Goal: Find specific fact: Find specific fact

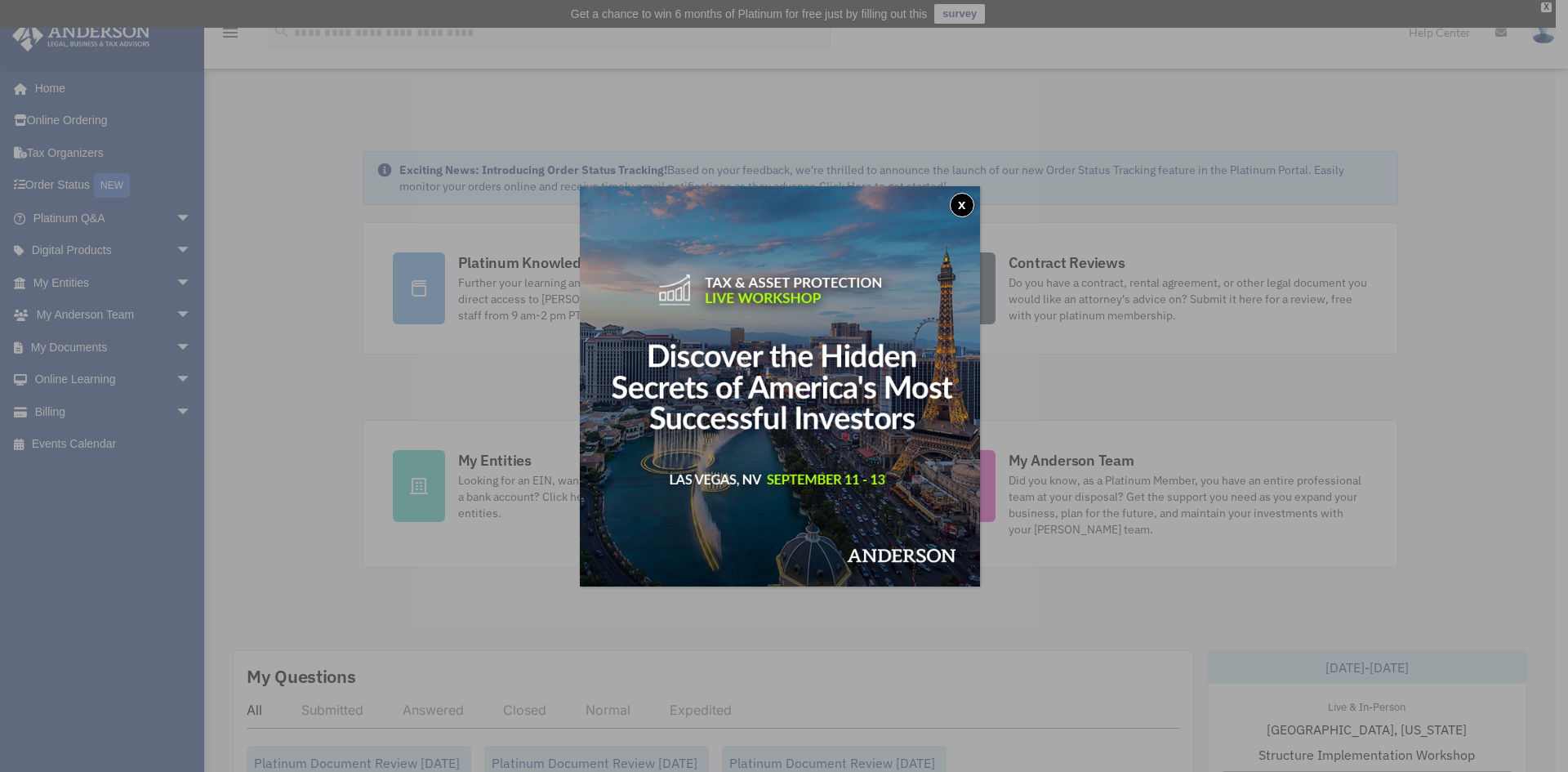
click at [57, 280] on div "x" at bounding box center [784, 386] width 1568 height 772
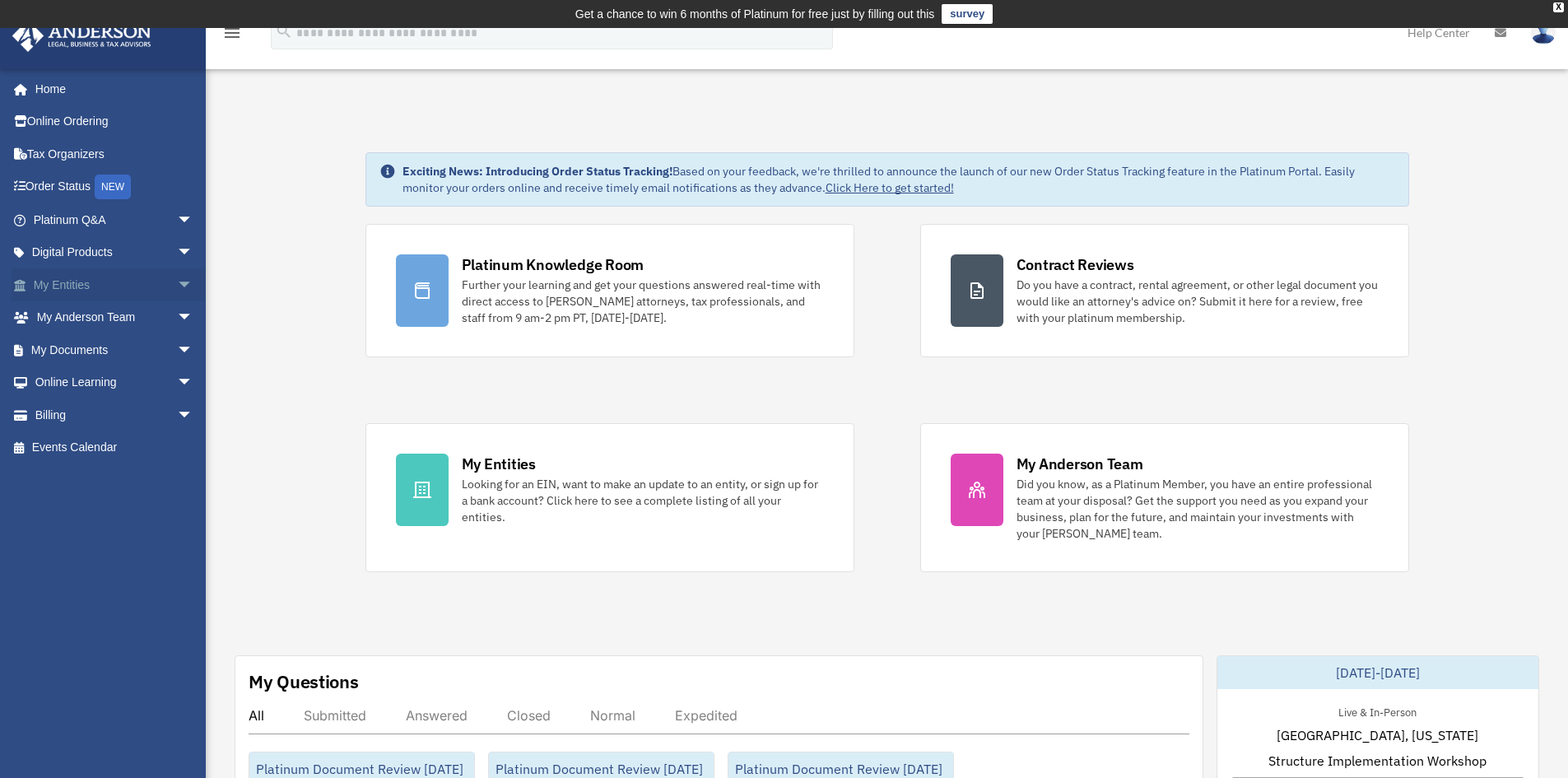
click at [177, 291] on span "arrow_drop_down" at bounding box center [193, 285] width 33 height 34
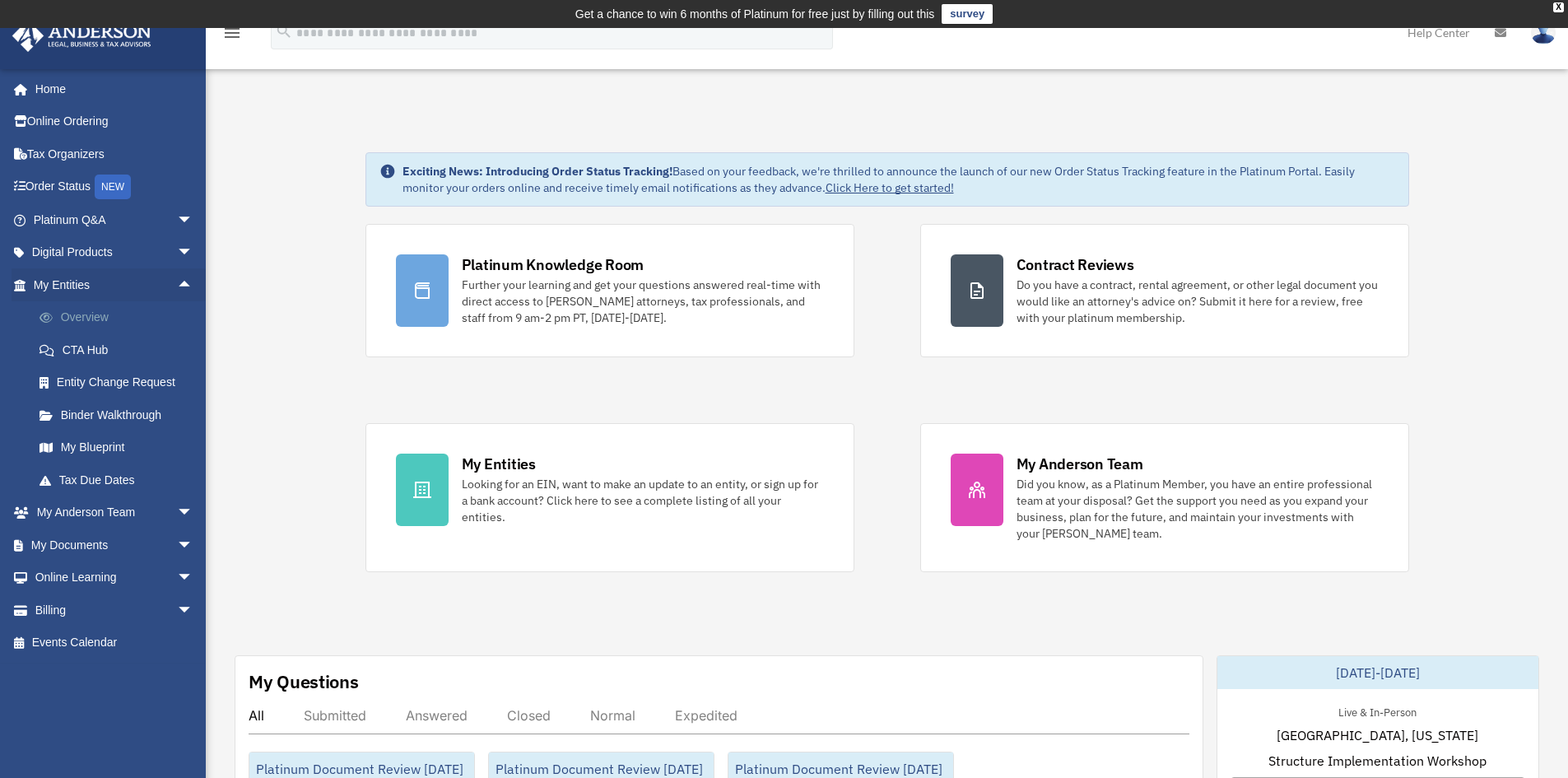
click at [76, 310] on link "Overview" at bounding box center [120, 317] width 195 height 33
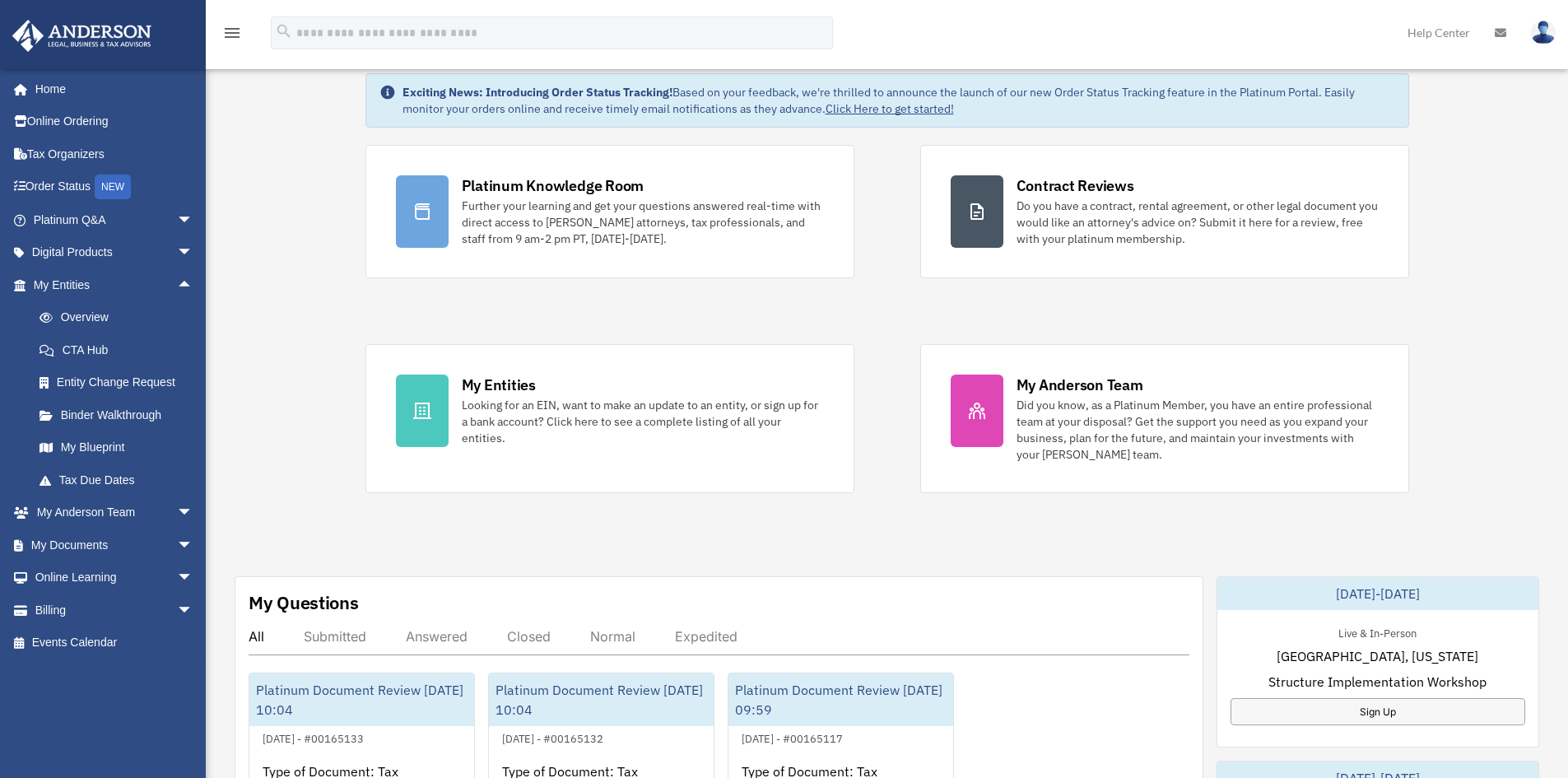
scroll to position [220, 0]
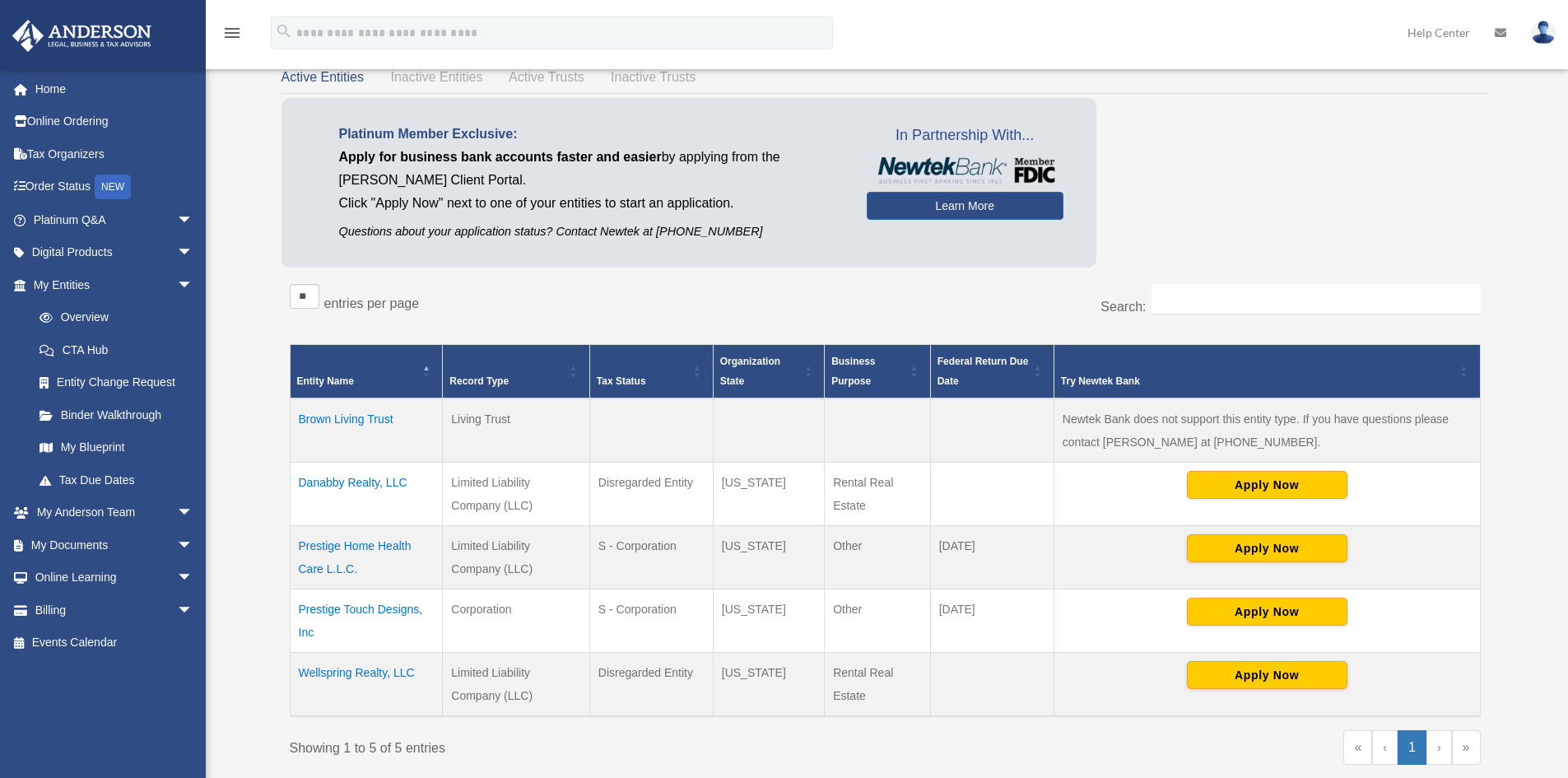
scroll to position [220, 0]
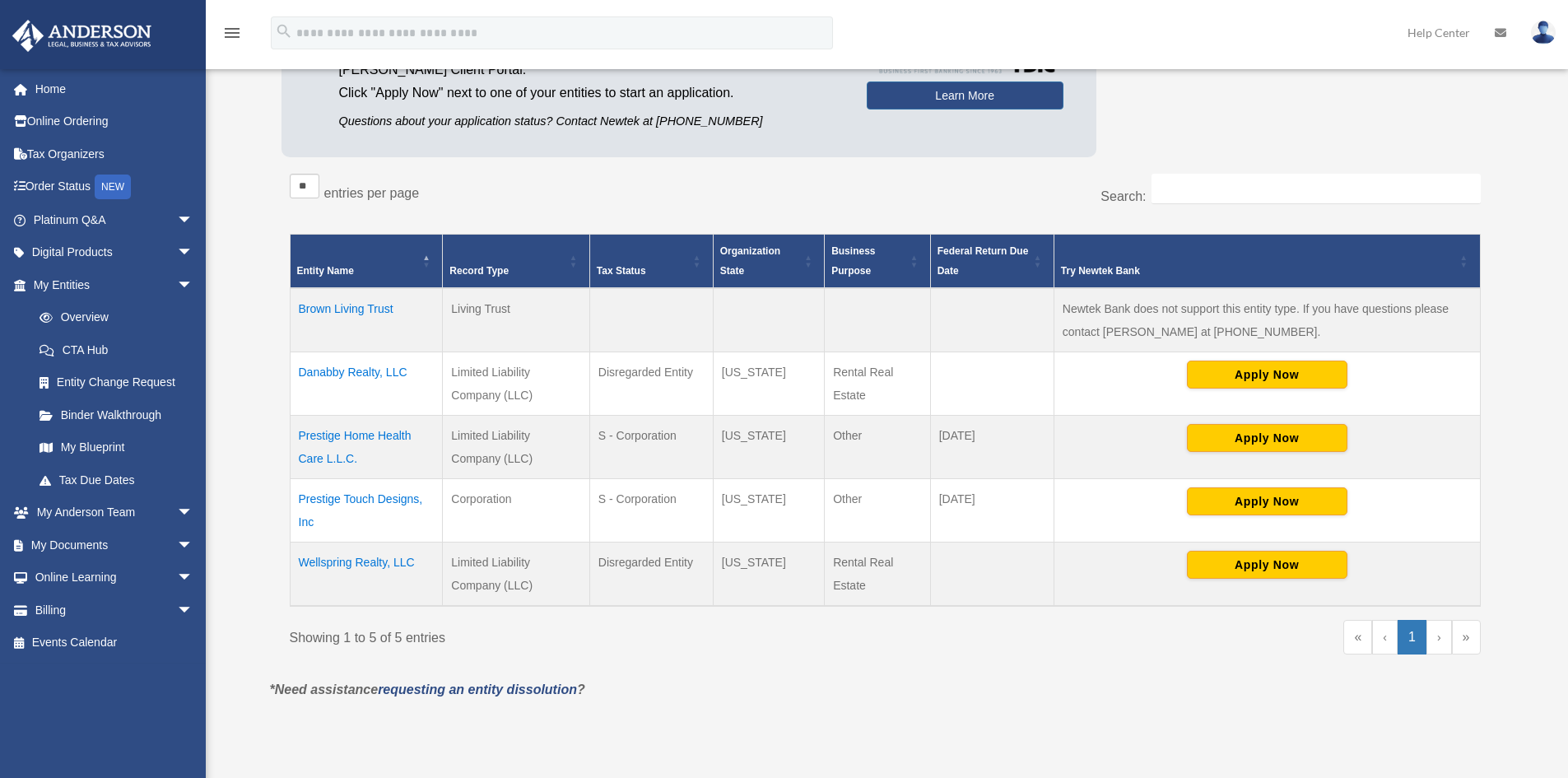
click at [361, 499] on td "Prestige Touch Designs, Inc" at bounding box center [367, 511] width 153 height 63
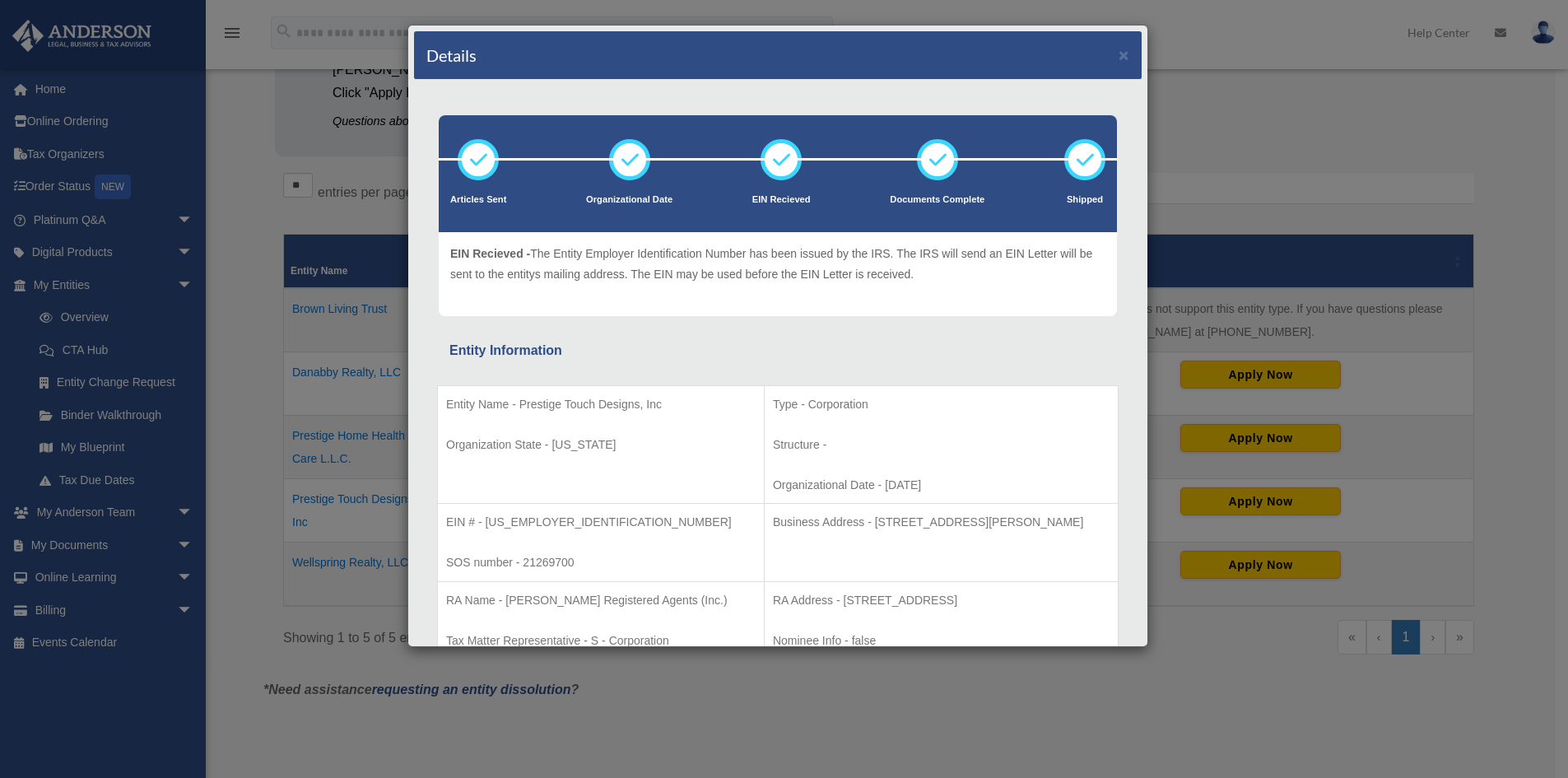
click at [794, 161] on icon at bounding box center [781, 160] width 49 height 49
click at [790, 160] on icon at bounding box center [781, 160] width 49 height 49
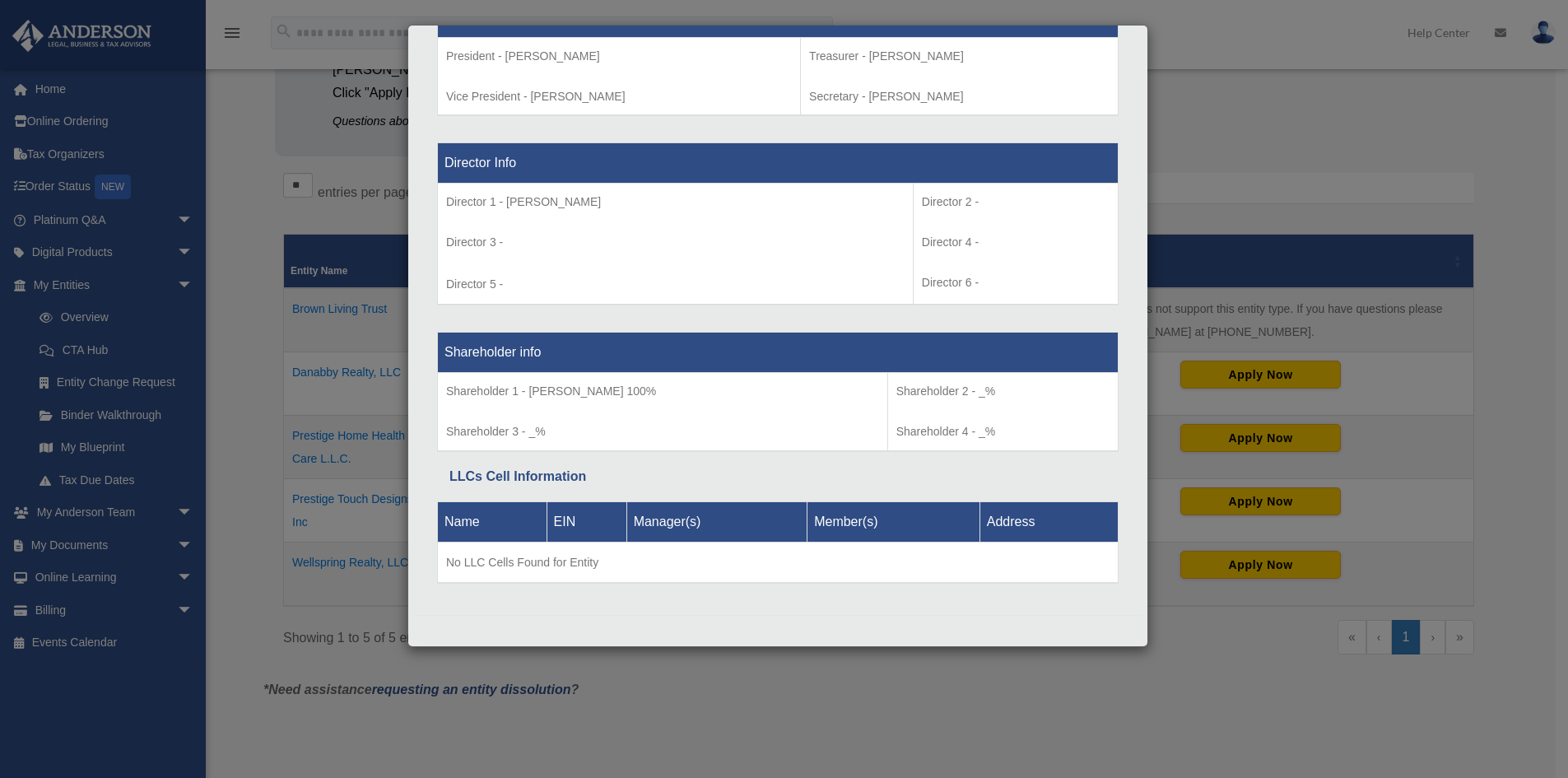
click at [1307, 122] on div "Details × Articles Sent Organizational Date" at bounding box center [784, 389] width 1568 height 778
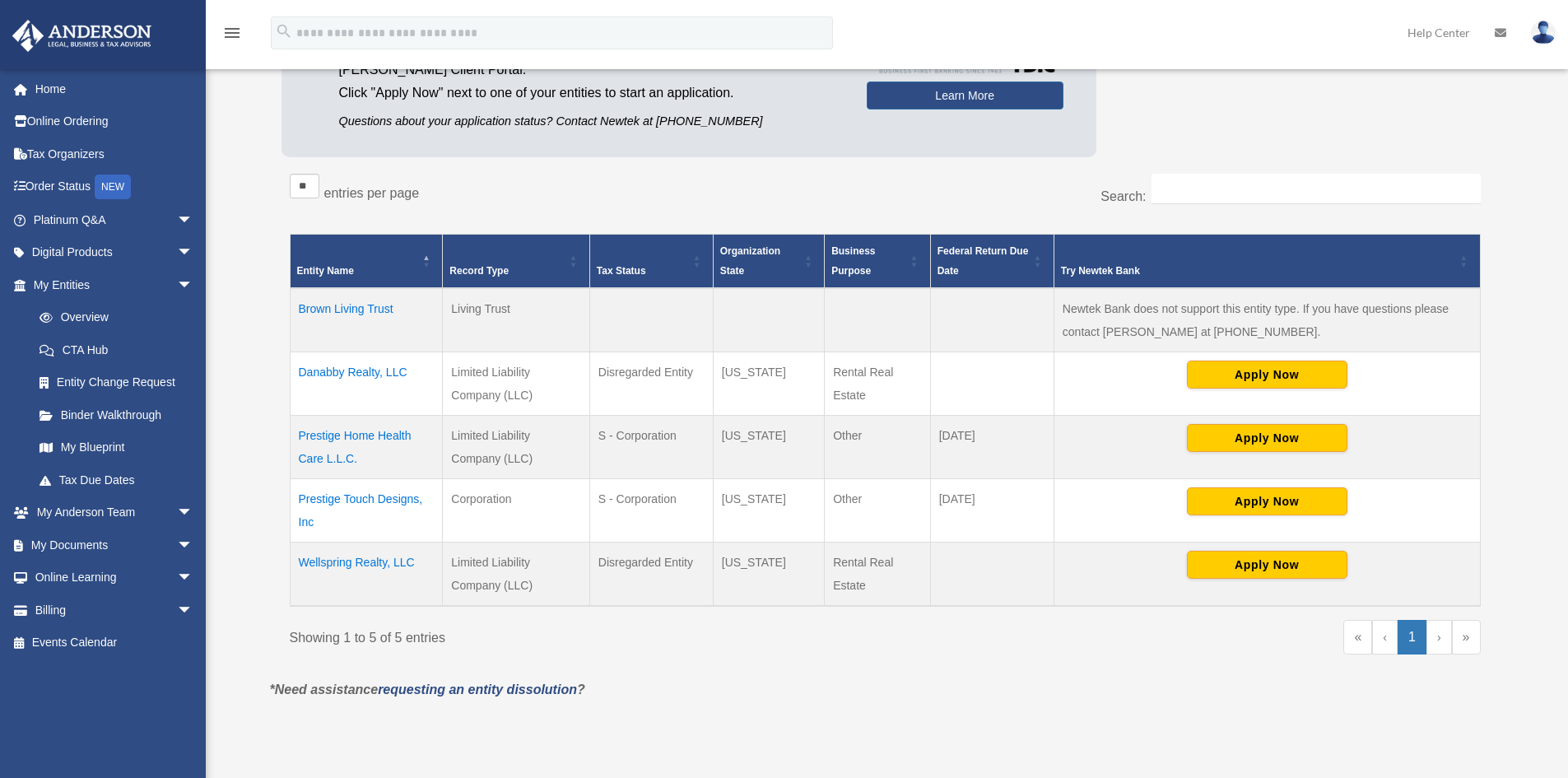
click at [367, 504] on td "Prestige Touch Designs, Inc" at bounding box center [367, 511] width 153 height 63
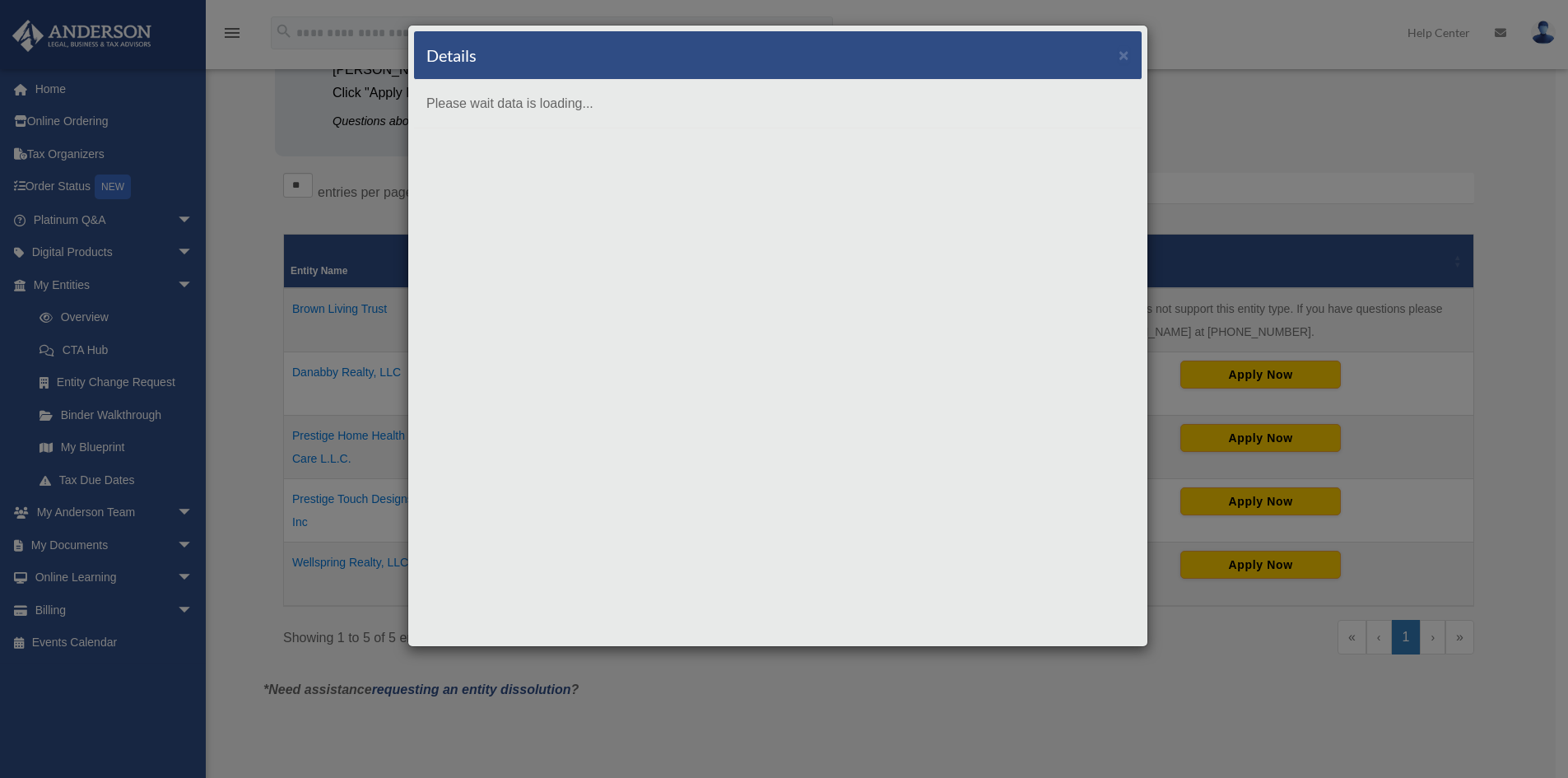
scroll to position [0, 0]
click at [1432, 263] on div "Details × Please wait data is loading..." at bounding box center [784, 389] width 1568 height 778
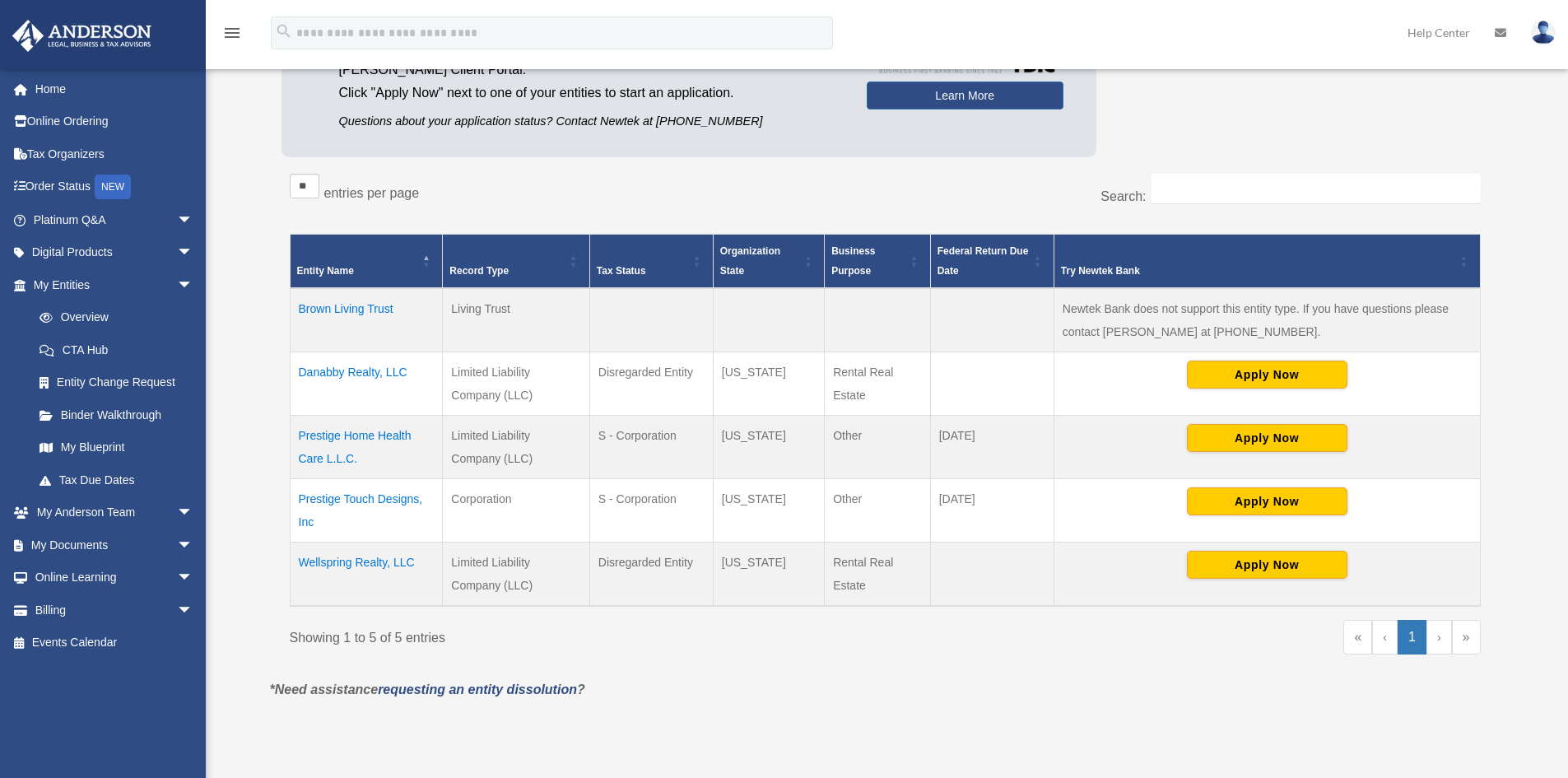
click at [340, 494] on td "Prestige Touch Designs, Inc" at bounding box center [367, 511] width 153 height 63
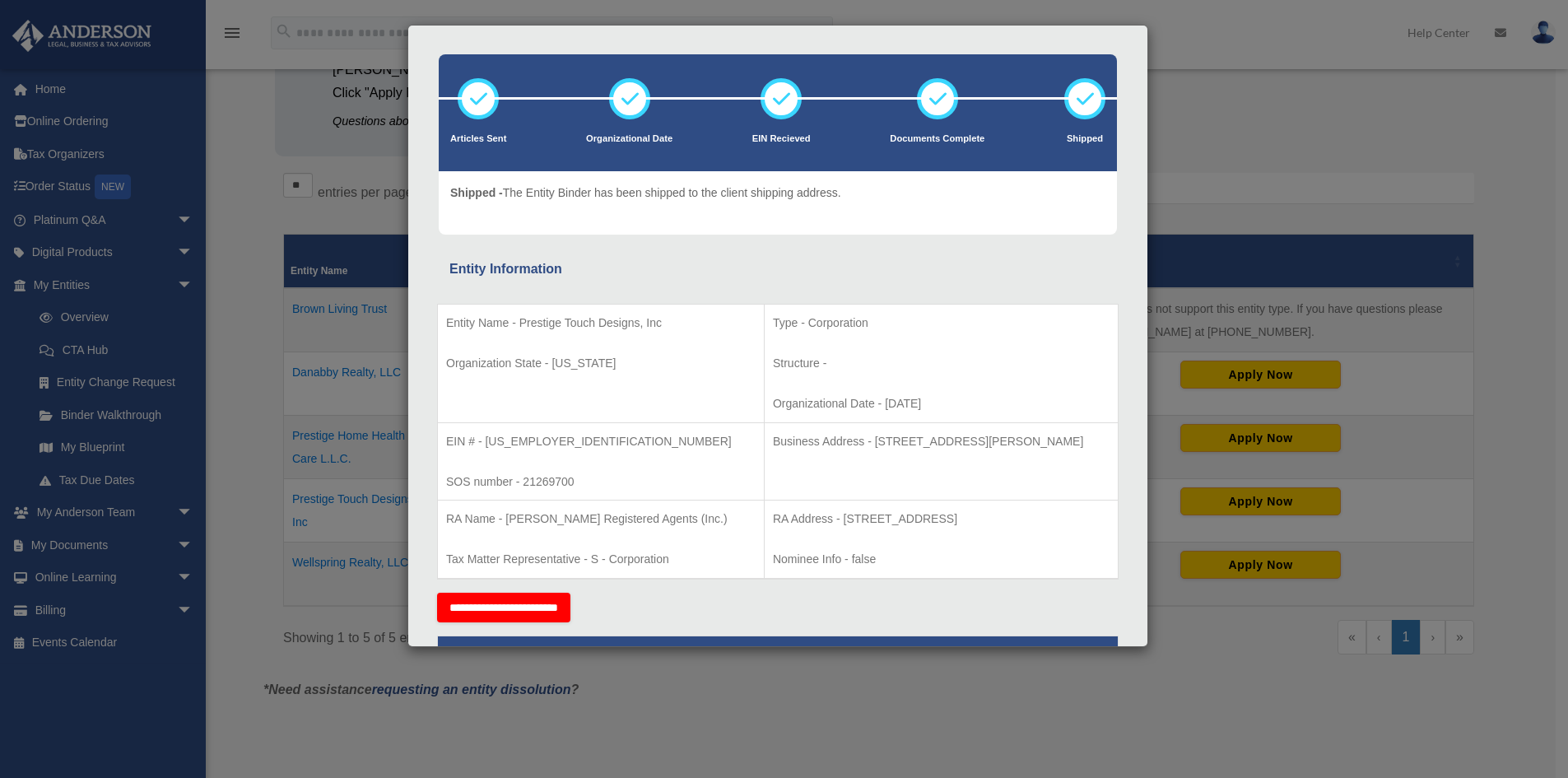
scroll to position [109, 0]
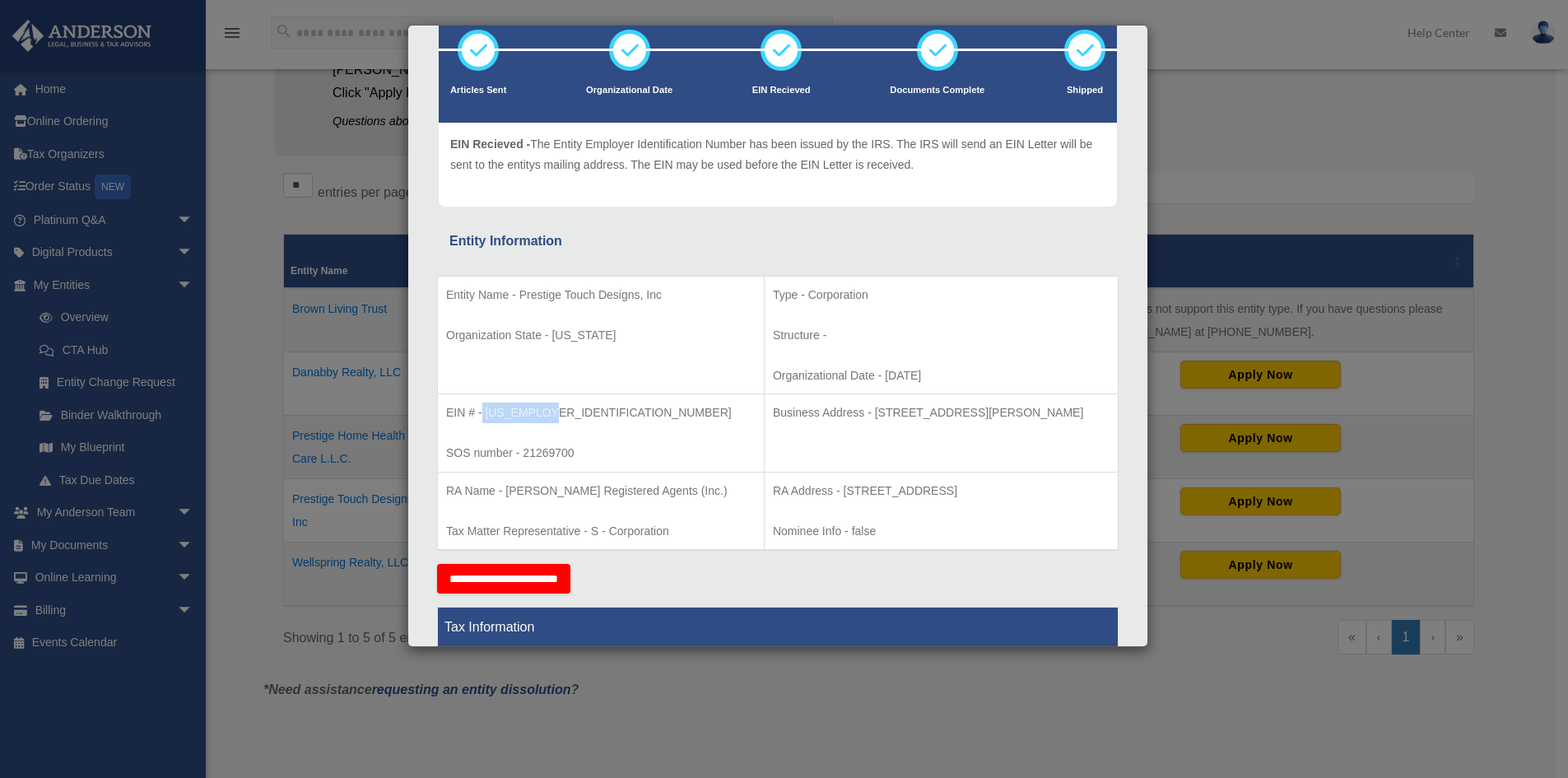
drag, startPoint x: 571, startPoint y: 411, endPoint x: 483, endPoint y: 410, distance: 88.0
click at [483, 410] on p "EIN # - [US_EMPLOYER_IDENTIFICATION_NUMBER]" at bounding box center [601, 413] width 310 height 21
copy p "[US_EMPLOYER_IDENTIFICATION_NUMBER]"
